Goal: Register for event/course: Sign up to attend an event or enroll in a course

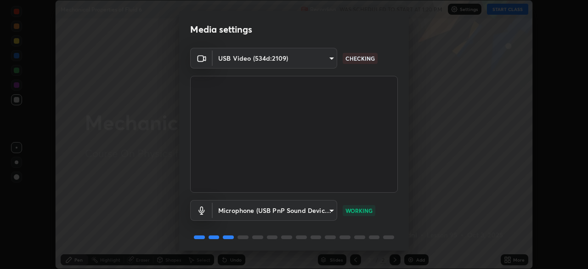
scroll to position [33, 0]
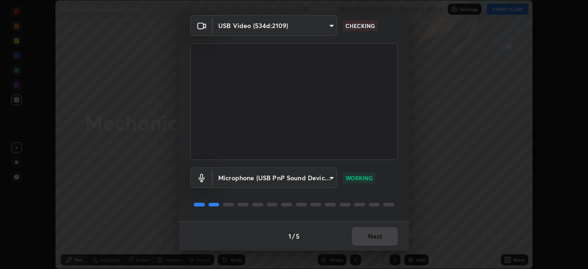
click at [373, 234] on div "1 / 5 Next" at bounding box center [294, 235] width 230 height 29
click at [373, 238] on div "1 / 5 Next" at bounding box center [294, 235] width 230 height 29
click at [372, 237] on div "1 / 5 Next" at bounding box center [294, 235] width 230 height 29
click at [373, 238] on div "1 / 5 Next" at bounding box center [294, 235] width 230 height 29
click at [374, 239] on div "1 / 5 Next" at bounding box center [294, 235] width 230 height 29
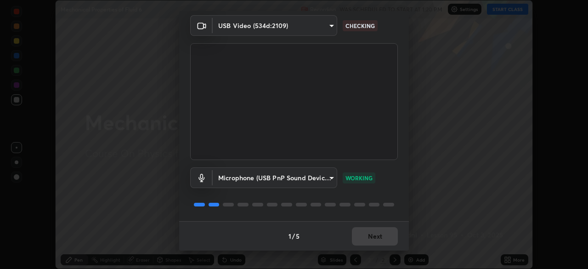
click at [374, 240] on div "1 / 5 Next" at bounding box center [294, 235] width 230 height 29
click at [376, 242] on div "1 / 5 Next" at bounding box center [294, 235] width 230 height 29
click at [375, 239] on div "1 / 5 Next" at bounding box center [294, 235] width 230 height 29
click at [377, 238] on div "1 / 5 Next" at bounding box center [294, 235] width 230 height 29
click at [377, 241] on div "1 / 5 Next" at bounding box center [294, 235] width 230 height 29
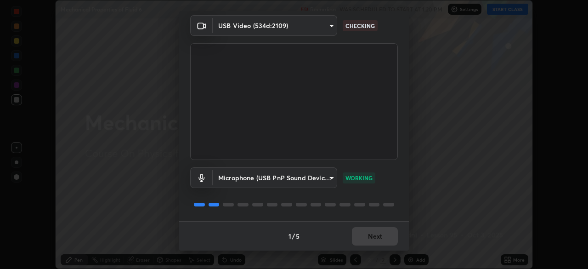
click at [376, 244] on div "1 / 5 Next" at bounding box center [294, 235] width 230 height 29
click at [378, 241] on div "1 / 5 Next" at bounding box center [294, 235] width 230 height 29
click at [378, 238] on div "1 / 5 Next" at bounding box center [294, 235] width 230 height 29
click at [378, 237] on button "Next" at bounding box center [375, 236] width 46 height 18
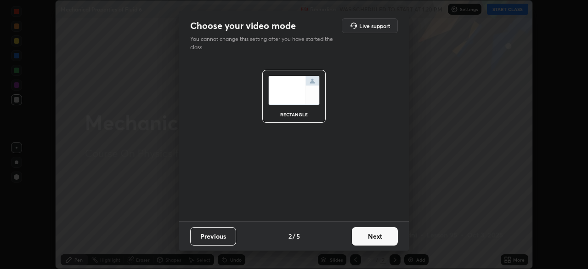
click at [377, 237] on button "Next" at bounding box center [375, 236] width 46 height 18
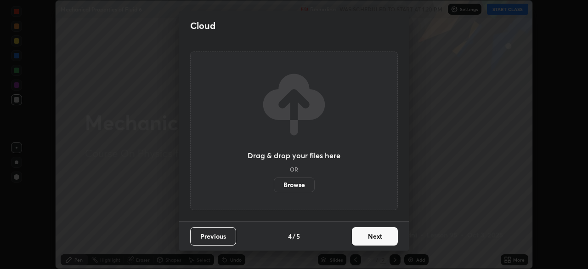
click at [294, 186] on label "Browse" at bounding box center [294, 184] width 41 height 15
click at [274, 186] on input "Browse" at bounding box center [274, 184] width 0 height 15
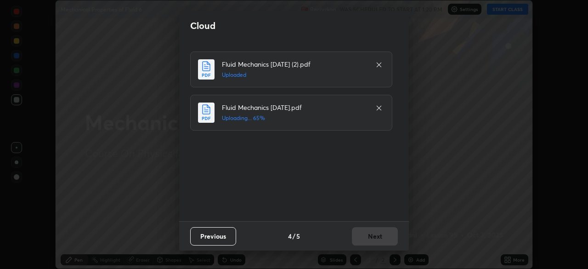
click at [369, 238] on div "Previous 4 / 5 Next" at bounding box center [294, 235] width 230 height 29
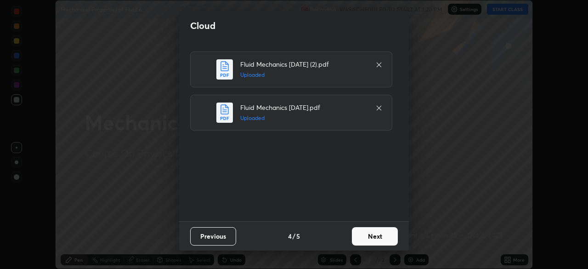
click at [372, 237] on button "Next" at bounding box center [375, 236] width 46 height 18
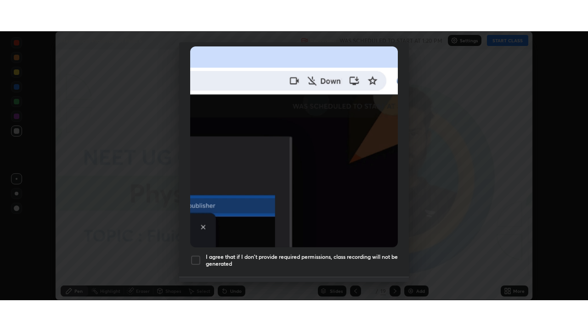
scroll to position [220, 0]
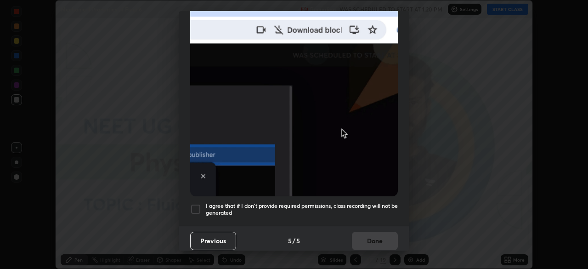
click at [307, 210] on h5 "I agree that if I don't provide required permissions, class recording will not …" at bounding box center [302, 209] width 192 height 14
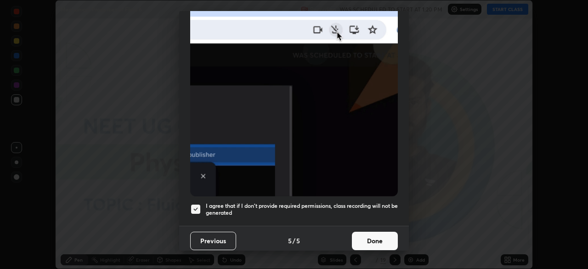
click at [358, 239] on button "Done" at bounding box center [375, 241] width 46 height 18
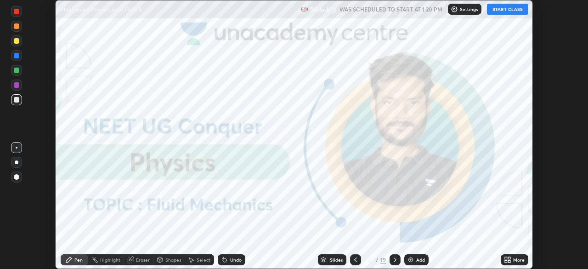
click at [511, 260] on div "More" at bounding box center [515, 259] width 28 height 11
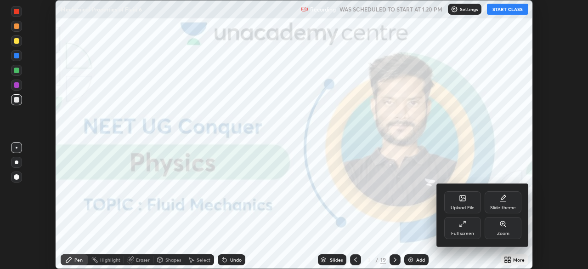
click at [460, 231] on div "Full screen" at bounding box center [462, 233] width 23 height 5
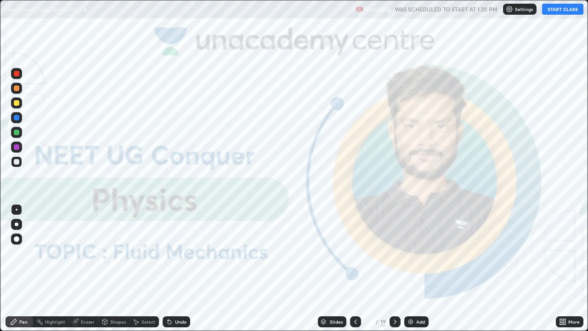
scroll to position [331, 588]
click at [555, 11] on button "START CLASS" at bounding box center [562, 9] width 41 height 11
click at [409, 268] on img at bounding box center [410, 321] width 7 height 7
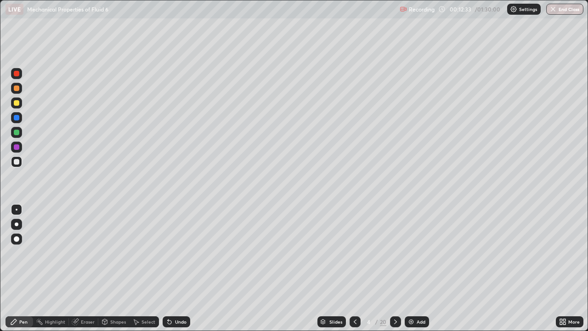
click at [17, 225] on div at bounding box center [17, 224] width 4 height 4
click at [18, 102] on div at bounding box center [17, 103] width 6 height 6
click at [16, 134] on div at bounding box center [17, 133] width 6 height 6
click at [17, 163] on div at bounding box center [17, 162] width 6 height 6
click at [331, 268] on div "Slides" at bounding box center [332, 321] width 28 height 11
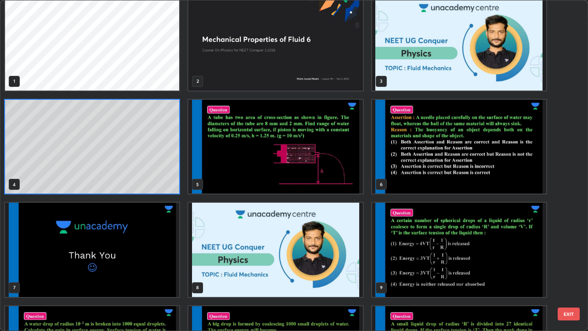
scroll to position [0, 0]
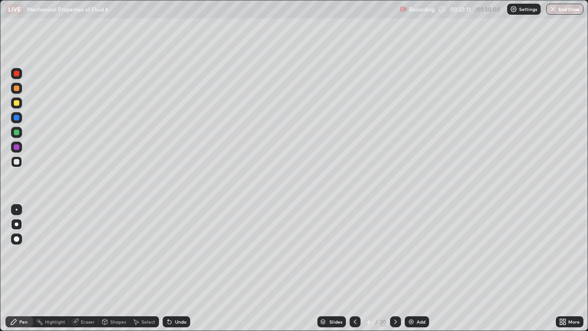
click at [411, 268] on img at bounding box center [411, 321] width 7 height 7
click at [79, 268] on div "Eraser" at bounding box center [83, 321] width 29 height 11
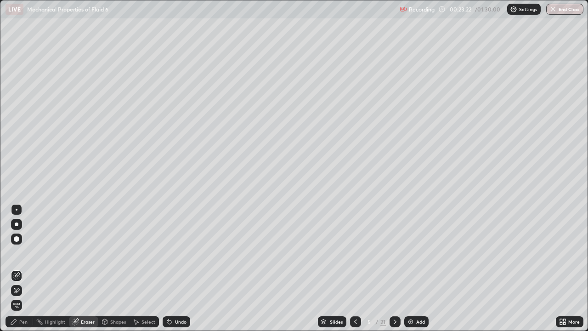
click at [24, 268] on div "Pen" at bounding box center [23, 321] width 8 height 5
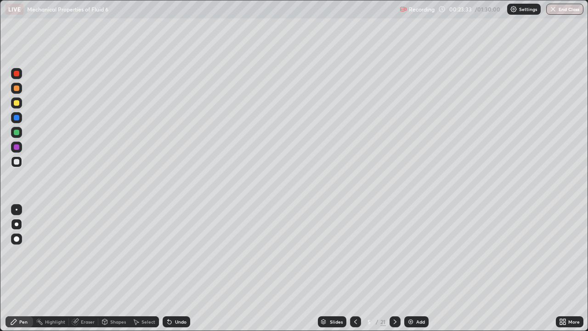
click at [15, 105] on div at bounding box center [17, 103] width 6 height 6
click at [411, 268] on img at bounding box center [410, 321] width 7 height 7
click at [18, 118] on div at bounding box center [17, 118] width 6 height 6
click at [17, 103] on div at bounding box center [17, 103] width 6 height 6
click at [17, 116] on div at bounding box center [17, 118] width 6 height 6
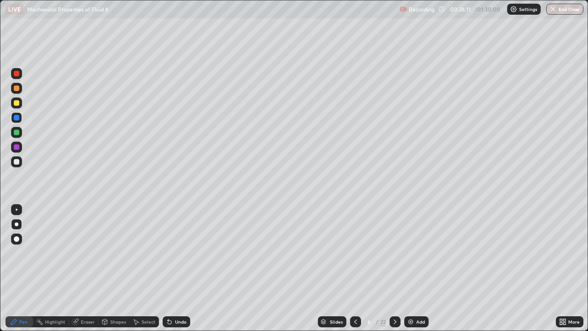
click at [18, 87] on div at bounding box center [17, 88] width 6 height 6
click at [16, 103] on div at bounding box center [17, 103] width 6 height 6
click at [17, 132] on div at bounding box center [17, 133] width 6 height 6
click at [19, 88] on div at bounding box center [17, 88] width 6 height 6
click at [354, 268] on icon at bounding box center [355, 321] width 7 height 7
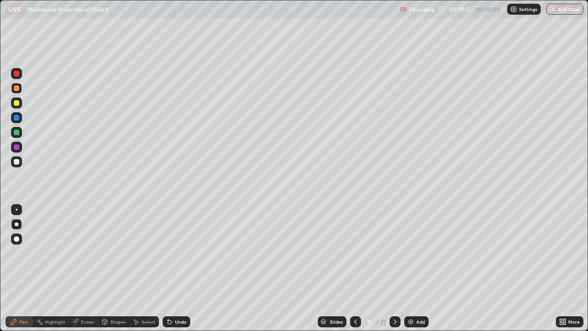
click at [393, 268] on icon at bounding box center [394, 321] width 7 height 7
click at [414, 268] on img at bounding box center [410, 321] width 7 height 7
click at [13, 105] on div at bounding box center [16, 102] width 11 height 11
click at [18, 119] on div at bounding box center [17, 118] width 6 height 6
click at [411, 268] on img at bounding box center [410, 321] width 7 height 7
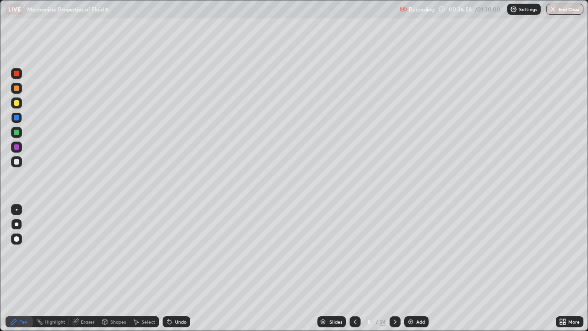
click at [18, 102] on div at bounding box center [17, 103] width 6 height 6
click at [16, 118] on div at bounding box center [17, 118] width 6 height 6
click at [17, 147] on div at bounding box center [17, 147] width 6 height 6
click at [16, 74] on div at bounding box center [17, 74] width 6 height 6
click at [414, 268] on div "Add" at bounding box center [416, 321] width 24 height 11
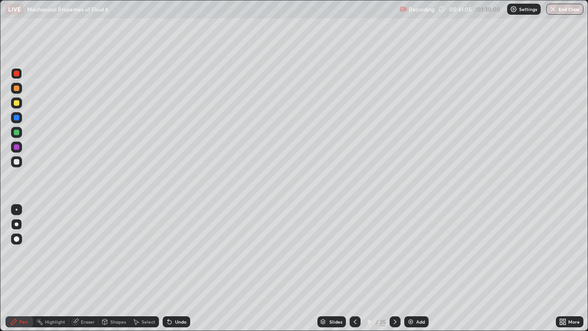
click at [21, 106] on div at bounding box center [16, 102] width 11 height 11
click at [85, 268] on div "Eraser" at bounding box center [88, 321] width 14 height 5
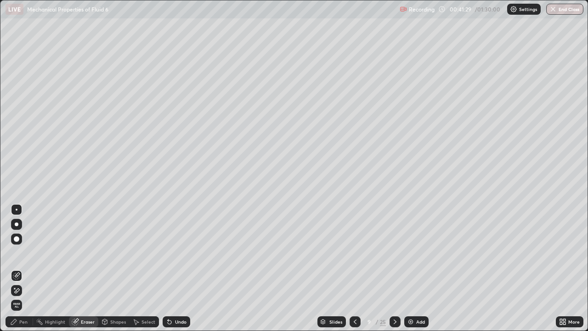
click at [23, 268] on div "Pen" at bounding box center [23, 321] width 8 height 5
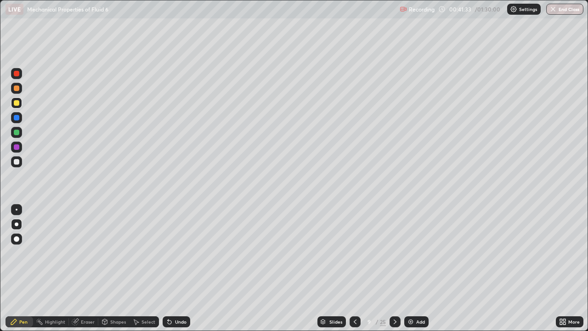
click at [83, 268] on div "Eraser" at bounding box center [88, 321] width 14 height 5
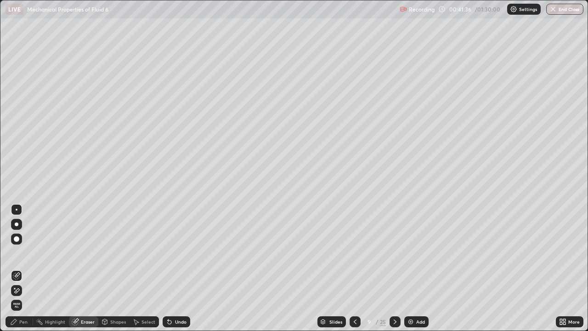
click at [23, 268] on div "Pen" at bounding box center [23, 321] width 8 height 5
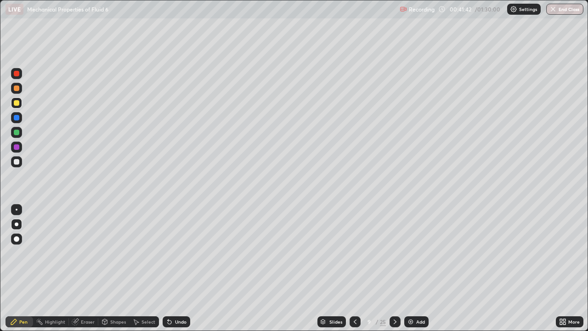
click at [14, 147] on div at bounding box center [17, 147] width 6 height 6
click at [16, 117] on div at bounding box center [17, 118] width 6 height 6
click at [408, 268] on img at bounding box center [410, 321] width 7 height 7
click at [17, 164] on div at bounding box center [17, 162] width 6 height 6
click at [14, 116] on div at bounding box center [17, 118] width 6 height 6
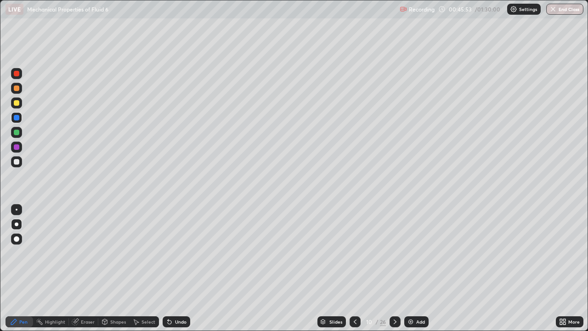
click at [17, 165] on div at bounding box center [16, 161] width 11 height 11
click at [16, 148] on div at bounding box center [17, 147] width 6 height 6
click at [84, 268] on div "Eraser" at bounding box center [88, 321] width 14 height 5
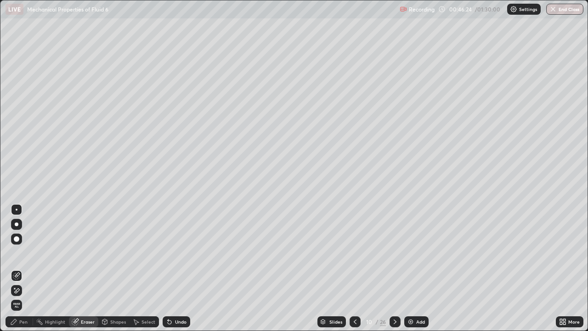
click at [22, 268] on div "Pen" at bounding box center [20, 321] width 28 height 11
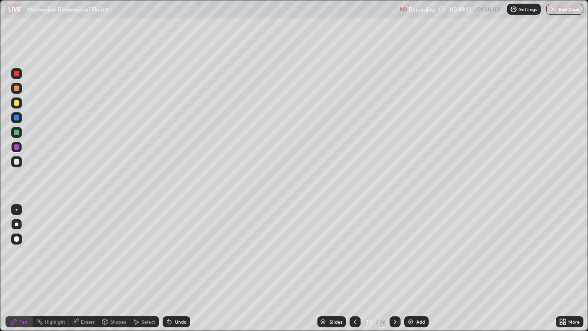
click at [335, 268] on div "Slides" at bounding box center [332, 321] width 28 height 11
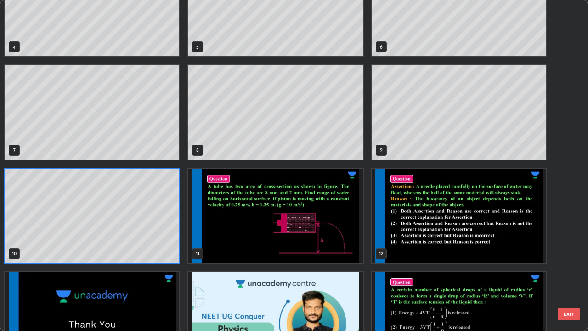
scroll to position [155, 0]
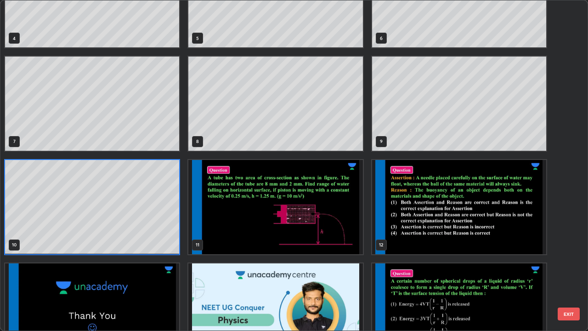
click at [331, 222] on img "grid" at bounding box center [275, 207] width 174 height 94
click at [332, 223] on img "grid" at bounding box center [275, 207] width 174 height 94
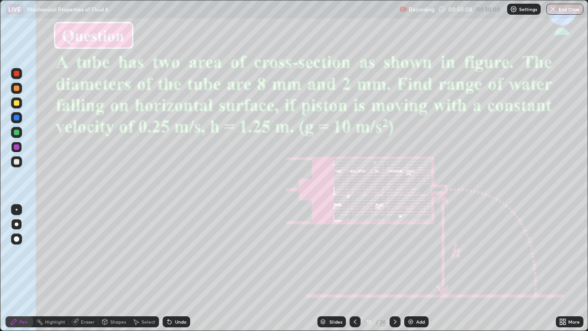
click at [358, 268] on div at bounding box center [355, 321] width 11 height 11
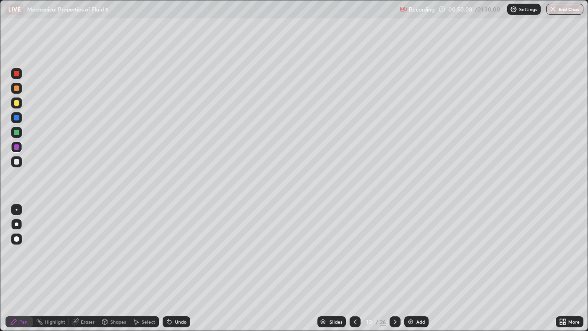
click at [356, 268] on icon at bounding box center [355, 321] width 7 height 7
click at [355, 268] on icon at bounding box center [355, 321] width 7 height 7
click at [353, 268] on icon at bounding box center [355, 321] width 7 height 7
click at [354, 268] on icon at bounding box center [355, 321] width 7 height 7
click at [396, 268] on icon at bounding box center [394, 321] width 7 height 7
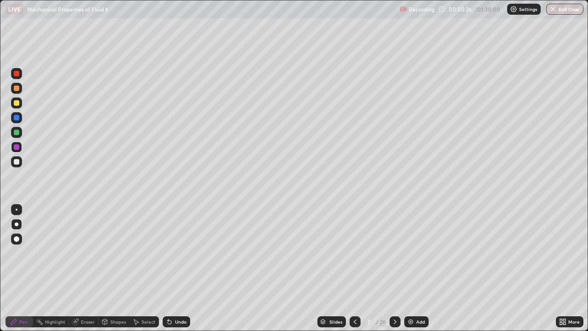
click at [396, 268] on icon at bounding box center [394, 321] width 7 height 7
click at [394, 268] on icon at bounding box center [394, 321] width 7 height 7
click at [396, 268] on icon at bounding box center [394, 321] width 7 height 7
click at [394, 268] on icon at bounding box center [394, 321] width 7 height 7
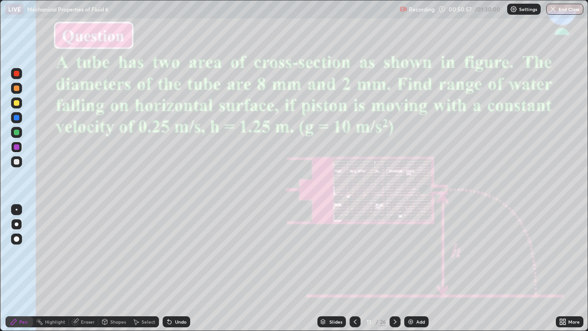
click at [88, 268] on div "Eraser" at bounding box center [88, 321] width 14 height 5
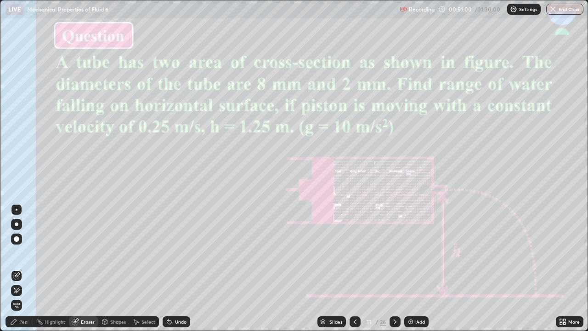
click at [28, 268] on div "Pen" at bounding box center [20, 321] width 28 height 11
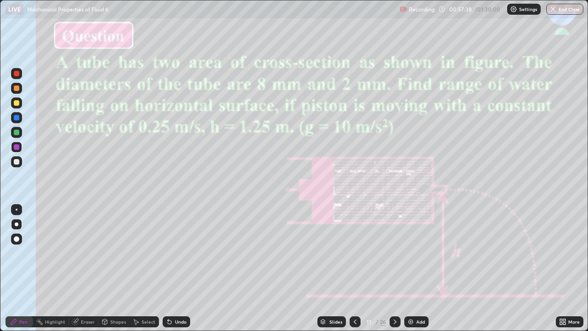
click at [412, 268] on img at bounding box center [410, 321] width 7 height 7
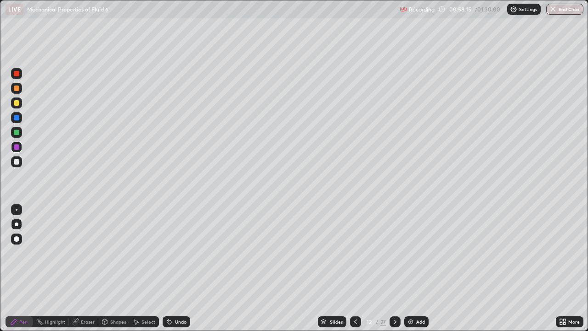
click at [17, 162] on div at bounding box center [17, 162] width 6 height 6
click at [16, 131] on div at bounding box center [17, 133] width 6 height 6
click at [17, 118] on div at bounding box center [17, 118] width 6 height 6
click at [85, 268] on div "Eraser" at bounding box center [88, 321] width 14 height 5
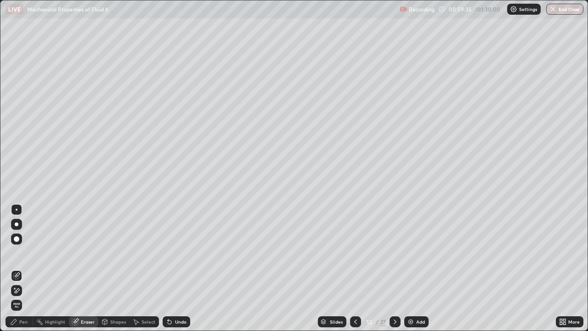
click at [22, 268] on div "Pen" at bounding box center [20, 321] width 28 height 11
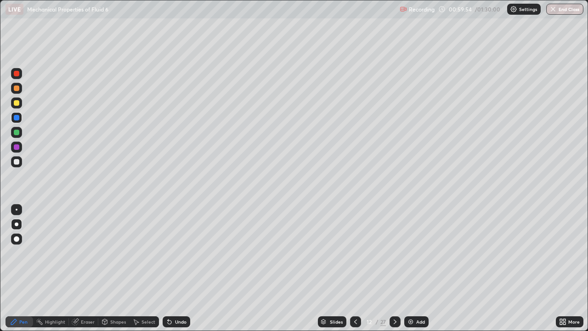
click at [15, 146] on div at bounding box center [17, 147] width 6 height 6
click at [18, 163] on div at bounding box center [17, 162] width 6 height 6
click at [408, 268] on img at bounding box center [410, 321] width 7 height 7
click at [16, 104] on div at bounding box center [17, 103] width 6 height 6
click at [18, 74] on div at bounding box center [17, 74] width 6 height 6
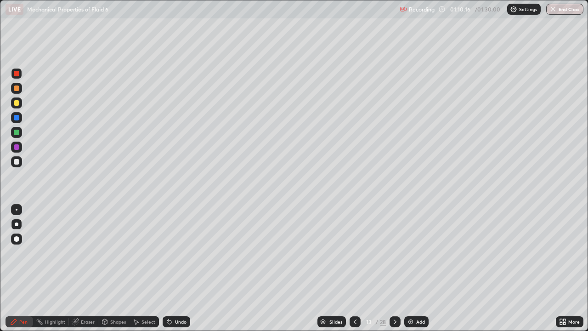
click at [18, 89] on div at bounding box center [17, 88] width 6 height 6
click at [17, 117] on div at bounding box center [17, 118] width 6 height 6
click at [17, 74] on div at bounding box center [17, 74] width 6 height 6
click at [18, 162] on div at bounding box center [17, 162] width 6 height 6
click at [16, 87] on div at bounding box center [17, 88] width 6 height 6
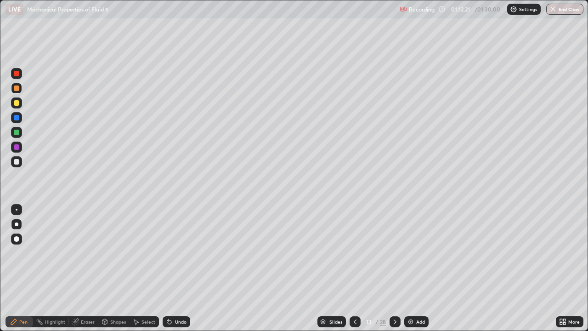
click at [16, 104] on div at bounding box center [17, 103] width 6 height 6
click at [15, 73] on div at bounding box center [17, 74] width 6 height 6
click at [86, 268] on div "Eraser" at bounding box center [88, 321] width 14 height 5
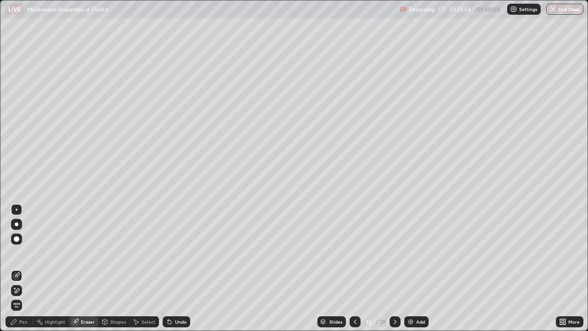
click at [22, 268] on div "Pen" at bounding box center [23, 321] width 8 height 5
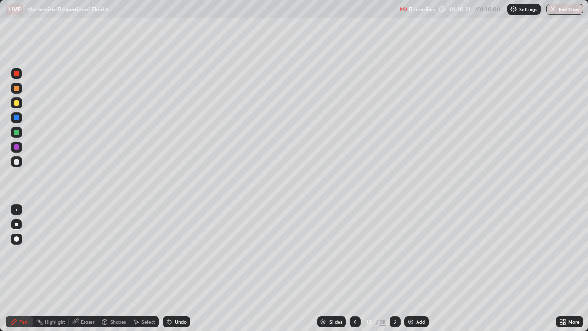
click at [412, 268] on img at bounding box center [410, 321] width 7 height 7
click at [17, 161] on div at bounding box center [17, 162] width 6 height 6
click at [17, 147] on div at bounding box center [17, 147] width 6 height 6
click at [17, 104] on div at bounding box center [17, 103] width 6 height 6
click at [17, 117] on div at bounding box center [17, 118] width 6 height 6
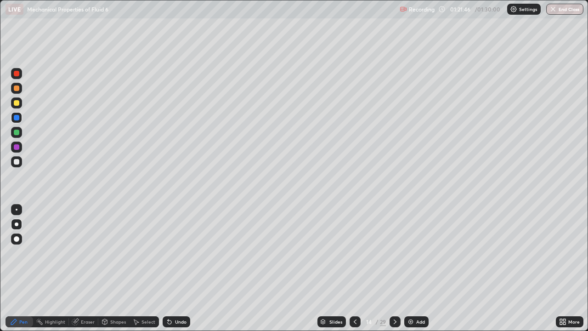
click at [17, 146] on div at bounding box center [17, 147] width 6 height 6
click at [17, 102] on div at bounding box center [17, 103] width 6 height 6
click at [18, 73] on div at bounding box center [17, 74] width 6 height 6
click at [17, 102] on div at bounding box center [17, 103] width 6 height 6
click at [17, 131] on div at bounding box center [17, 133] width 6 height 6
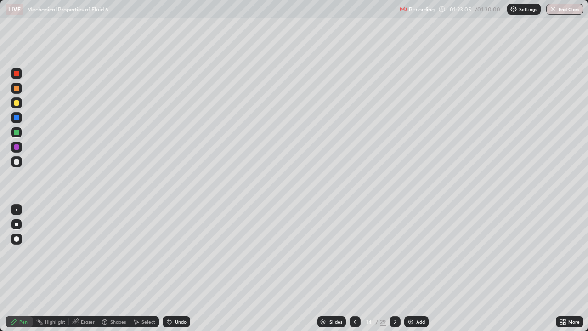
click at [14, 74] on div at bounding box center [17, 74] width 6 height 6
click at [17, 88] on div at bounding box center [17, 88] width 6 height 6
click at [17, 118] on div at bounding box center [17, 118] width 6 height 6
click at [16, 102] on div at bounding box center [17, 103] width 6 height 6
click at [17, 159] on div at bounding box center [17, 162] width 6 height 6
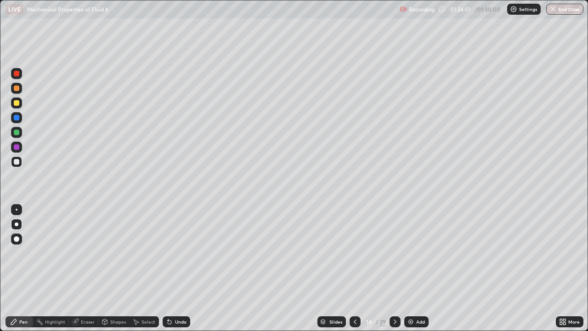
click at [410, 268] on img at bounding box center [410, 321] width 7 height 7
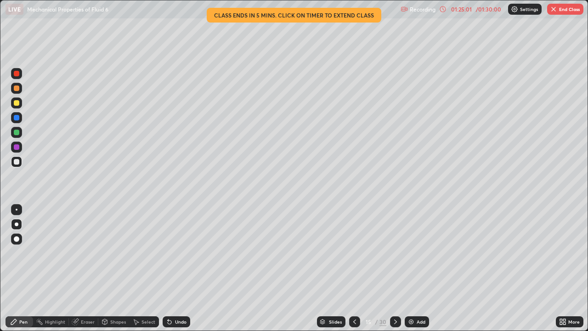
click at [16, 119] on div at bounding box center [17, 118] width 6 height 6
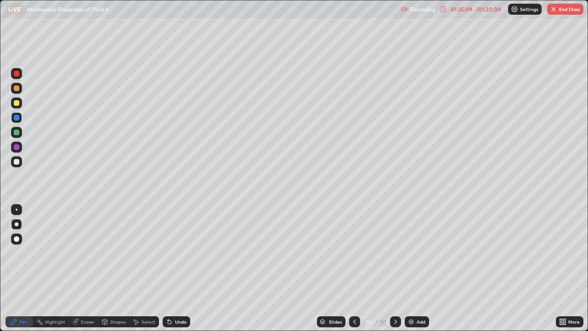
click at [479, 7] on div "/ 01:30:00" at bounding box center [488, 9] width 28 height 6
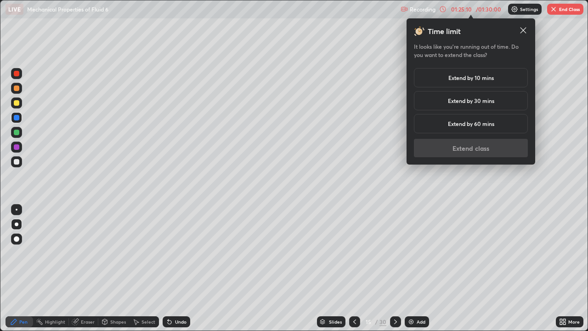
click at [482, 79] on h5 "Extend by 10 mins" at bounding box center [470, 78] width 45 height 8
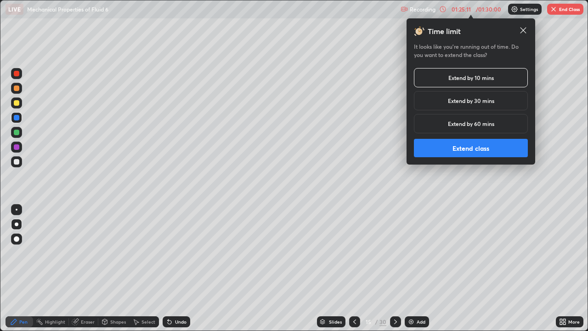
click at [468, 148] on button "Extend class" at bounding box center [471, 148] width 114 height 18
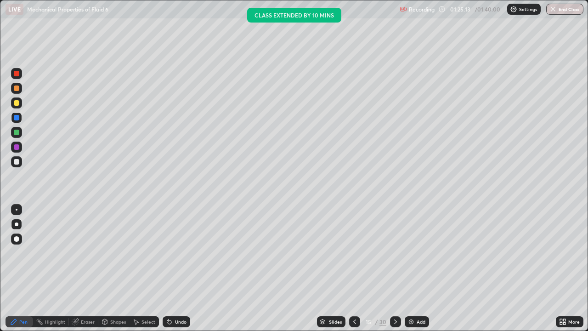
click at [17, 103] on div at bounding box center [17, 103] width 6 height 6
click at [17, 73] on div at bounding box center [17, 74] width 6 height 6
click at [354, 268] on icon at bounding box center [354, 321] width 7 height 7
click at [350, 268] on div at bounding box center [354, 321] width 11 height 11
click at [398, 268] on div at bounding box center [395, 321] width 11 height 11
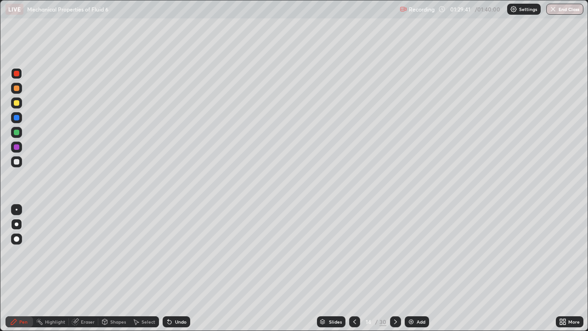
click at [395, 268] on icon at bounding box center [395, 321] width 7 height 7
click at [563, 9] on button "End Class" at bounding box center [564, 9] width 37 height 11
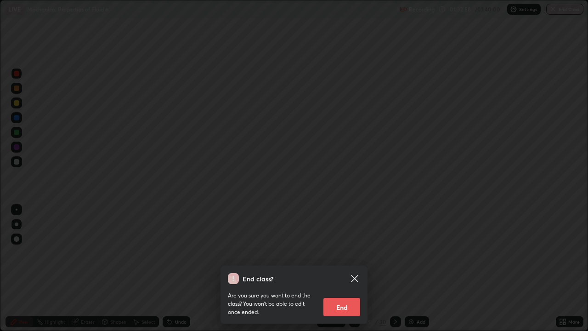
click at [342, 268] on button "End" at bounding box center [341, 307] width 37 height 18
